Goal: Navigation & Orientation: Find specific page/section

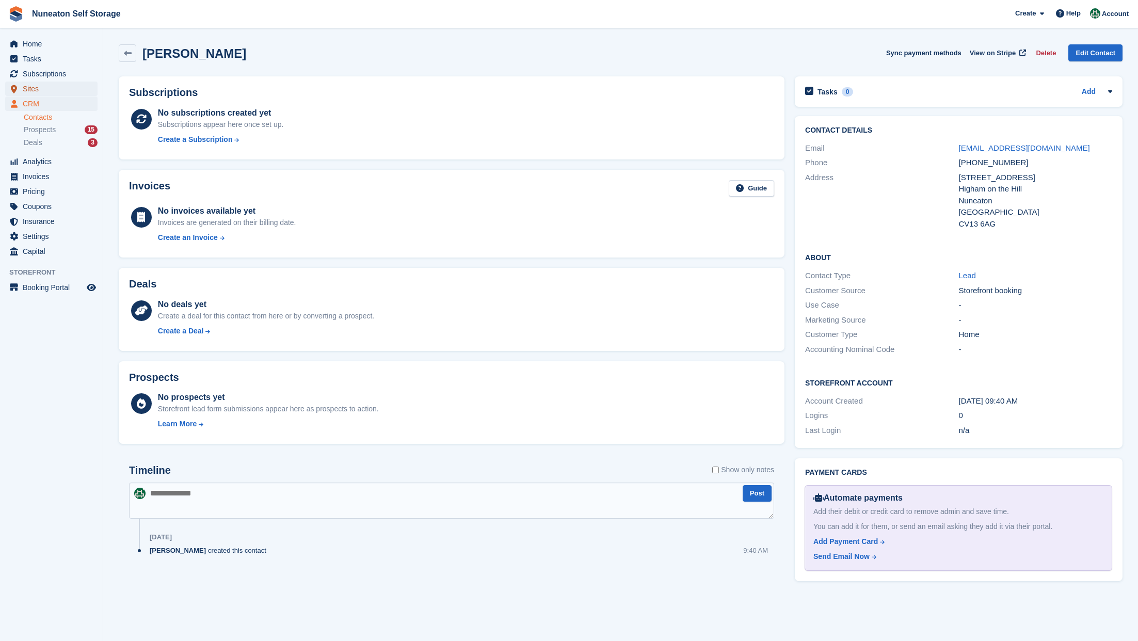
click at [35, 84] on span "Sites" at bounding box center [54, 89] width 62 height 14
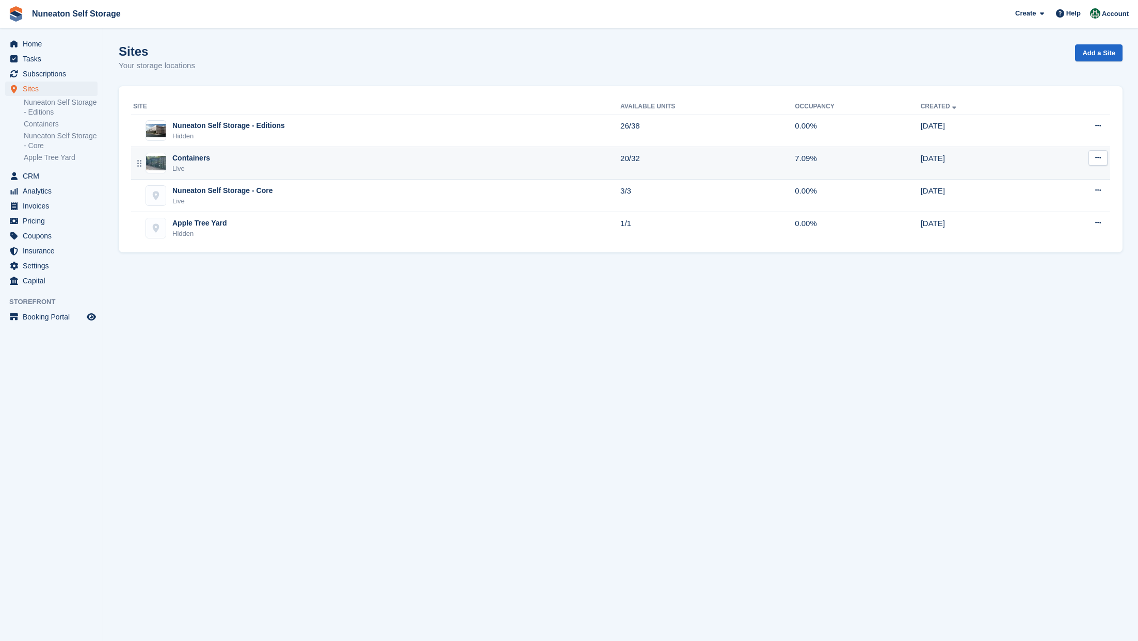
click at [242, 157] on div "Containers Live" at bounding box center [376, 163] width 487 height 21
